Goal: Browse casually: Explore the website without a specific task or goal

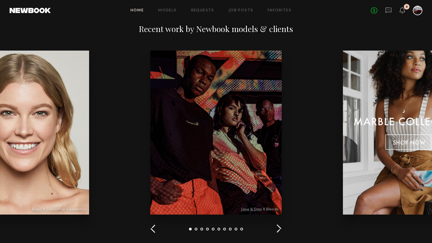
scroll to position [672, 0]
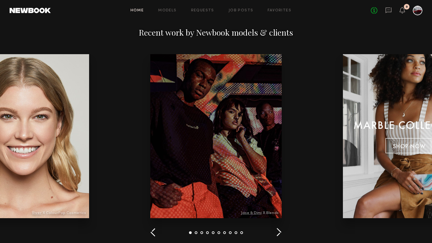
click at [278, 232] on button "button" at bounding box center [279, 233] width 6 height 10
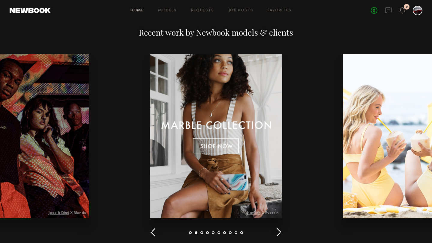
click at [278, 232] on button "button" at bounding box center [279, 233] width 6 height 10
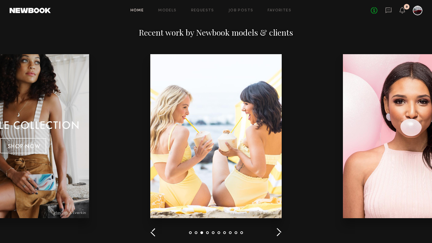
click at [277, 230] on button "button" at bounding box center [279, 233] width 6 height 10
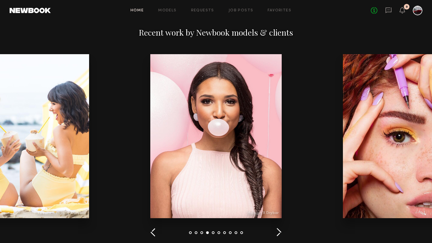
click at [278, 231] on button "button" at bounding box center [279, 233] width 6 height 10
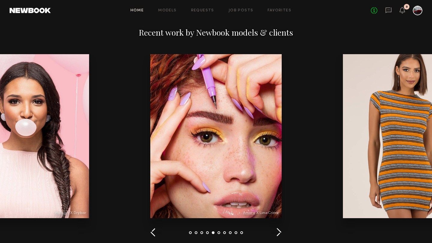
click at [281, 230] on div "Recent work by Newbook models & clients" at bounding box center [216, 132] width 432 height 251
click at [278, 232] on button "button" at bounding box center [279, 233] width 6 height 10
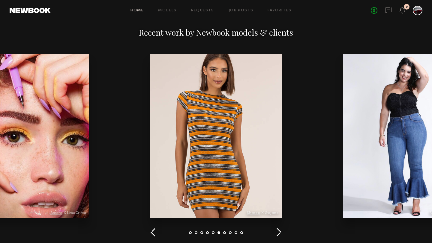
click at [278, 231] on button "button" at bounding box center [279, 233] width 6 height 10
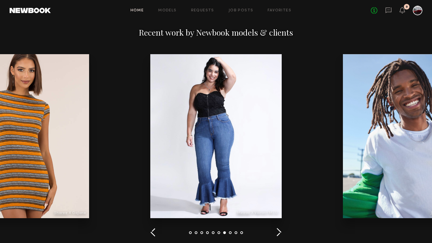
click at [278, 231] on button "button" at bounding box center [279, 233] width 6 height 10
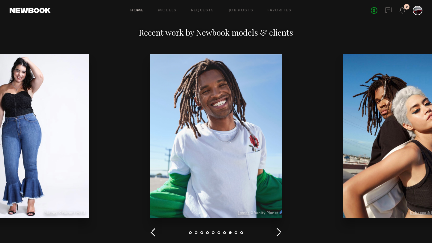
click at [278, 231] on button "button" at bounding box center [279, 233] width 6 height 10
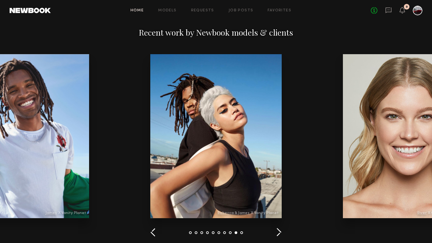
click at [278, 231] on button "button" at bounding box center [279, 233] width 6 height 10
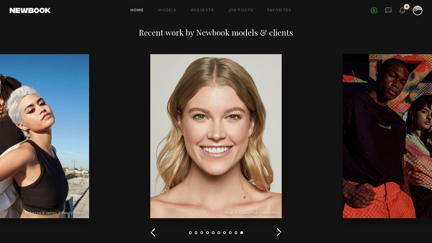
click at [278, 231] on button "button" at bounding box center [279, 233] width 6 height 10
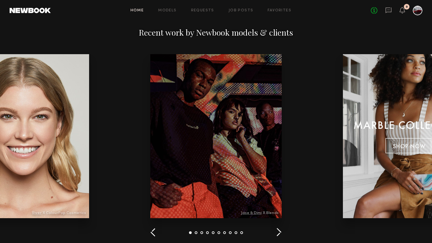
click at [278, 231] on button "button" at bounding box center [279, 233] width 6 height 10
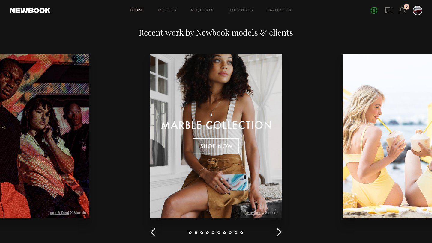
click at [278, 231] on button "button" at bounding box center [279, 233] width 6 height 10
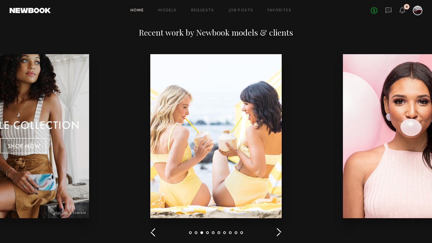
click at [279, 231] on button "button" at bounding box center [279, 233] width 6 height 10
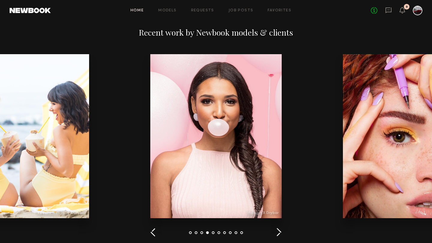
click at [279, 231] on button "button" at bounding box center [279, 233] width 6 height 10
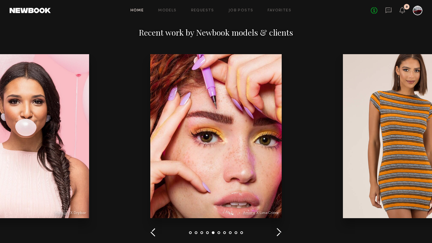
click at [279, 232] on button "button" at bounding box center [279, 233] width 6 height 10
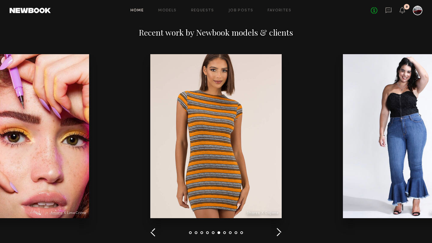
click at [279, 232] on button "button" at bounding box center [279, 233] width 6 height 10
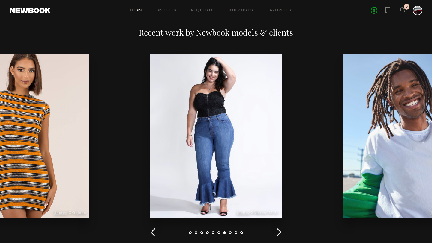
click at [279, 232] on button "button" at bounding box center [279, 233] width 6 height 10
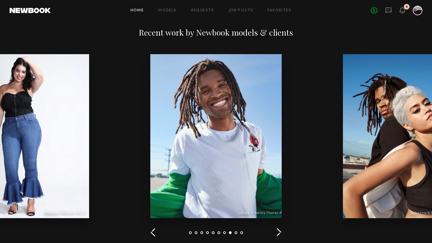
click at [279, 232] on button "button" at bounding box center [279, 233] width 6 height 10
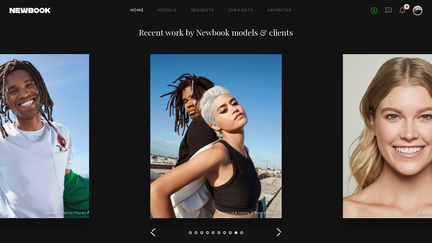
click at [279, 233] on button "button" at bounding box center [279, 233] width 6 height 10
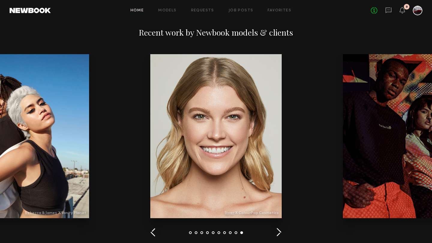
click at [279, 233] on button "button" at bounding box center [279, 233] width 6 height 10
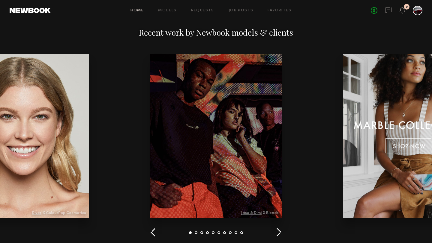
click at [279, 233] on button "button" at bounding box center [279, 233] width 6 height 10
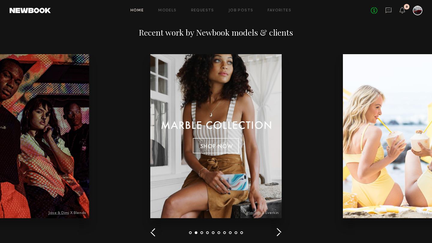
click at [279, 233] on button "button" at bounding box center [279, 233] width 6 height 10
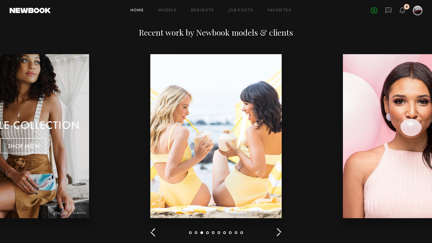
click at [279, 233] on button "button" at bounding box center [279, 233] width 6 height 10
